Goal: Task Accomplishment & Management: Use online tool/utility

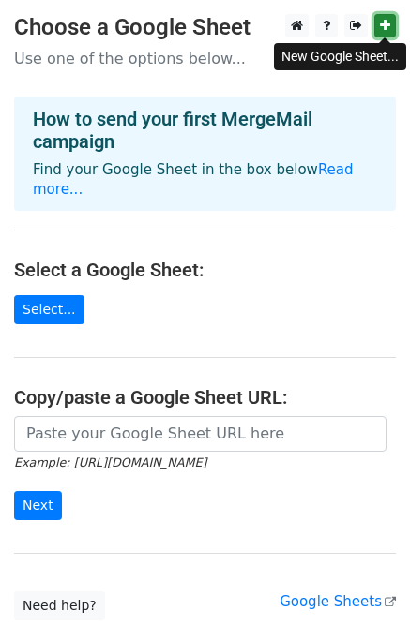
click at [381, 17] on link at bounding box center [385, 25] width 22 height 23
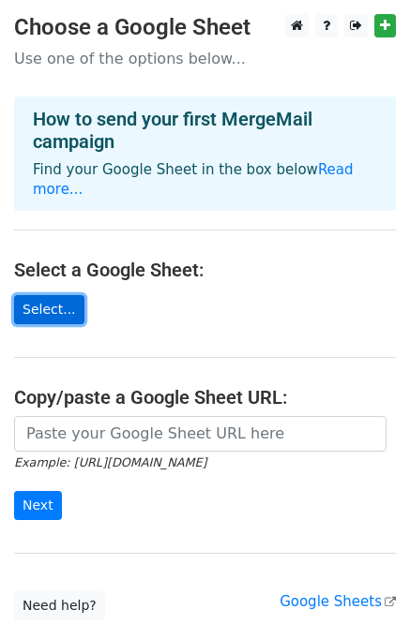
click at [52, 295] on link "Select..." at bounding box center [49, 309] width 70 height 29
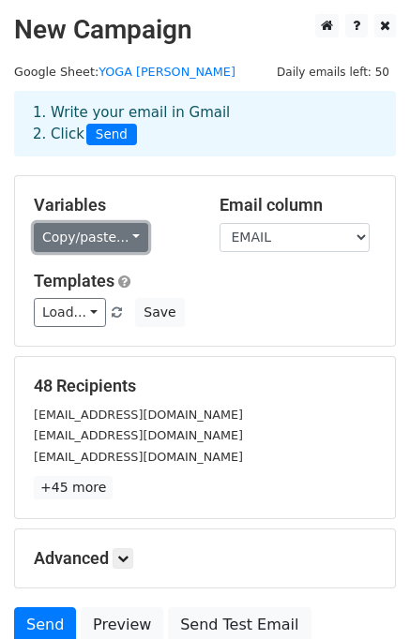
click at [121, 237] on link "Copy/paste..." at bounding box center [91, 237] width 114 height 29
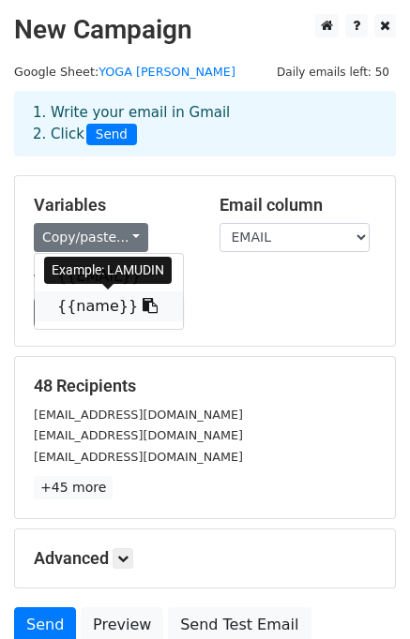
click at [131, 307] on link "{{name}}" at bounding box center [109, 306] width 148 height 30
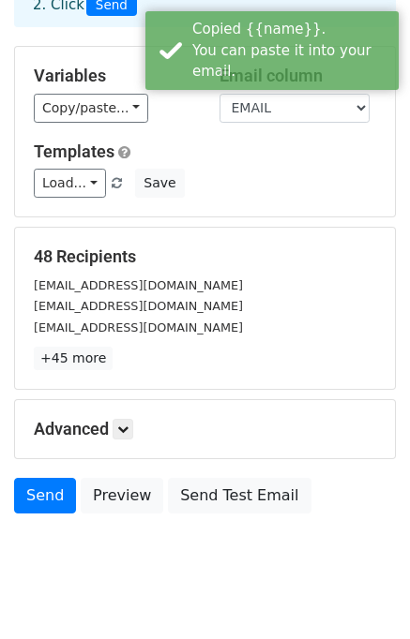
scroll to position [161, 0]
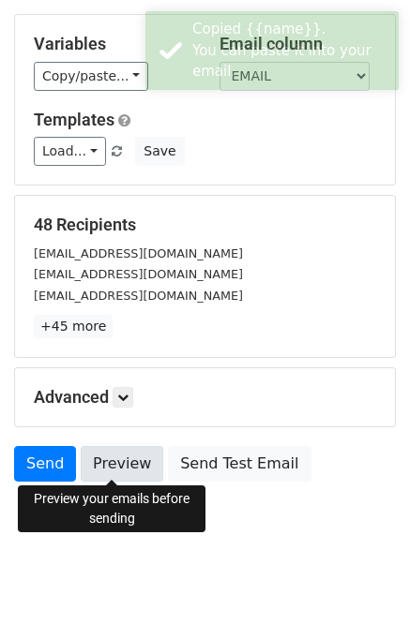
click at [135, 459] on link "Preview" at bounding box center [122, 464] width 82 height 36
